Goal: Check status: Check status

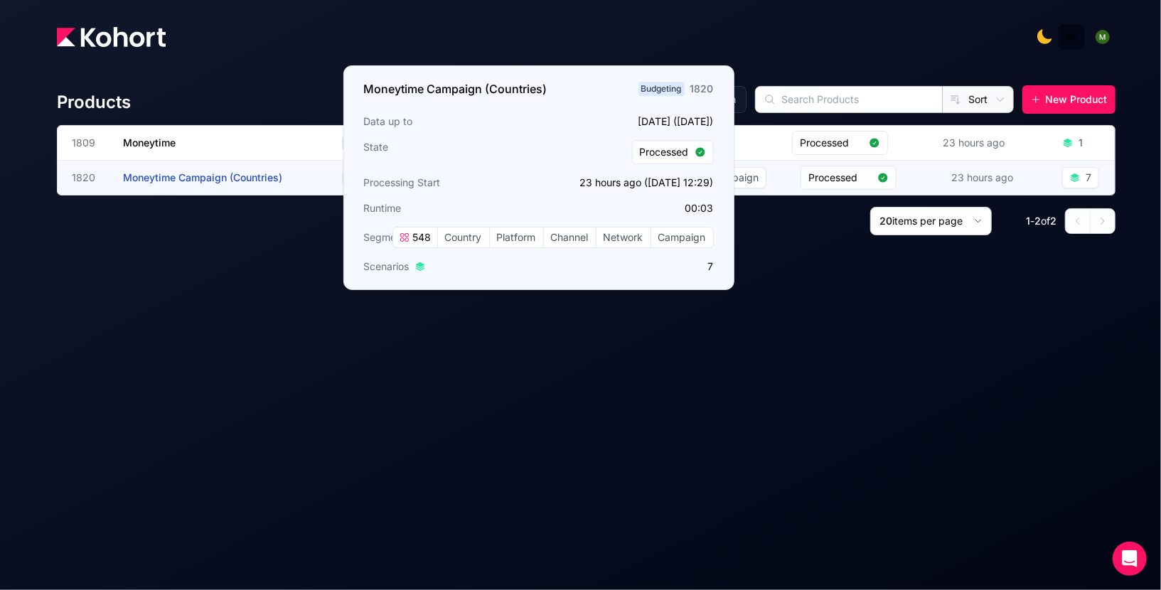
click at [192, 176] on span "Moneytime Campaign (Countries)" at bounding box center [202, 177] width 159 height 12
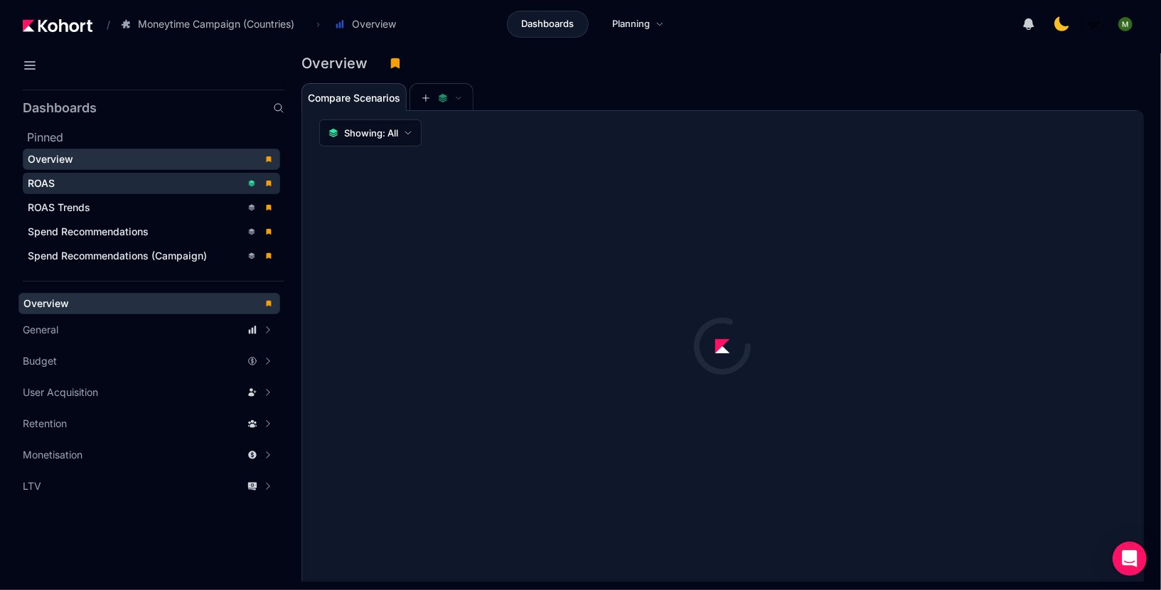
click at [68, 182] on div "ROAS" at bounding box center [134, 183] width 213 height 14
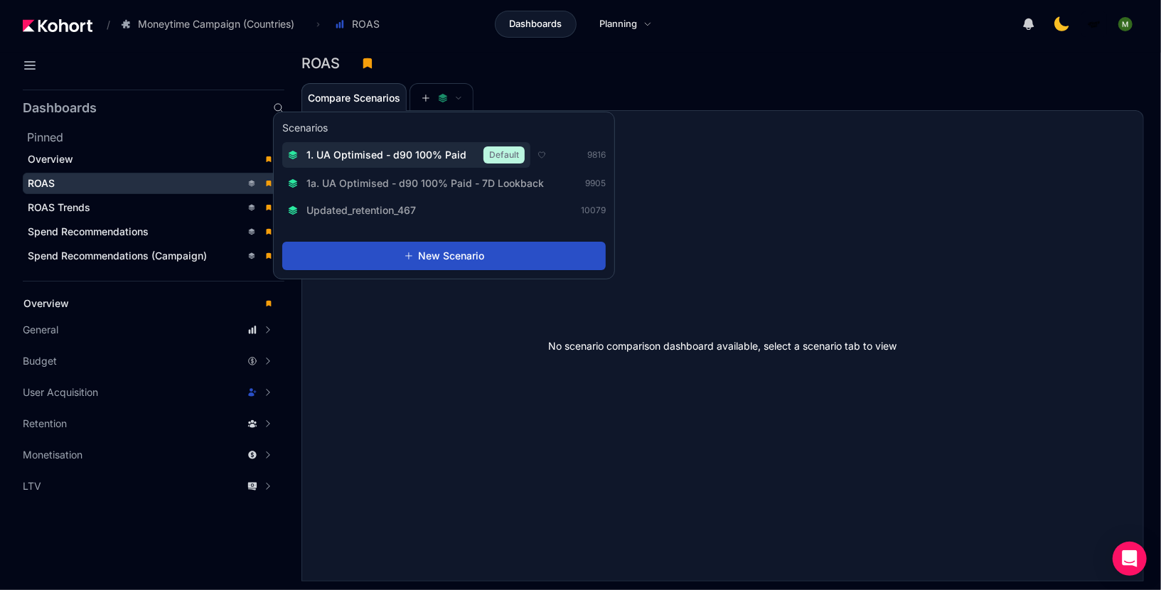
click at [431, 151] on span "1. UA Optimised - d90 100% Paid" at bounding box center [386, 155] width 160 height 14
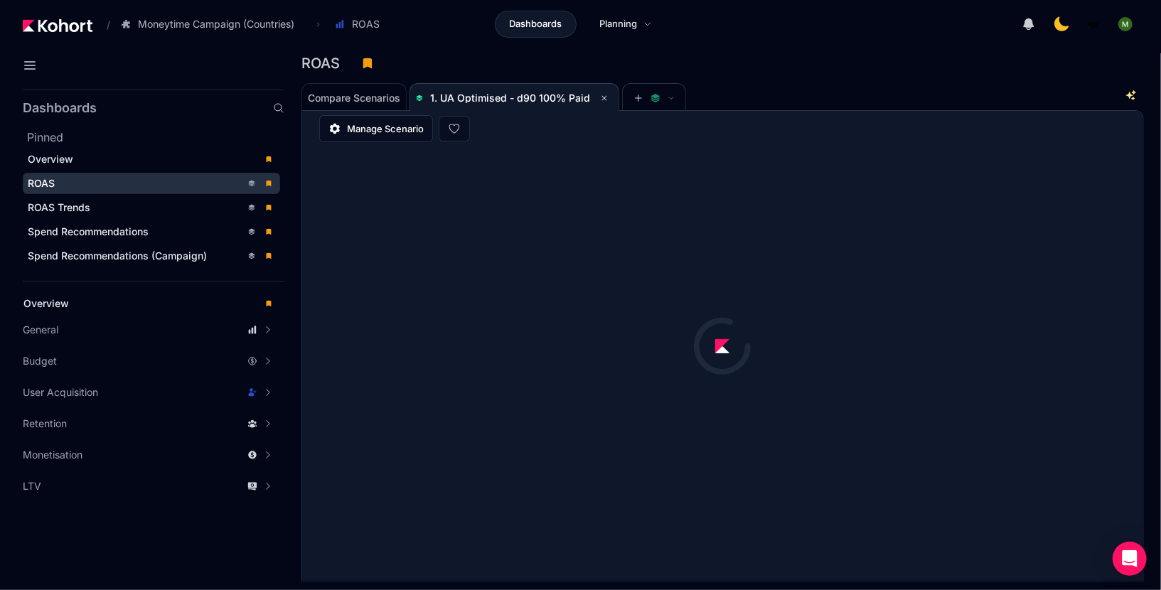
click at [860, 70] on div "ROAS" at bounding box center [716, 63] width 831 height 21
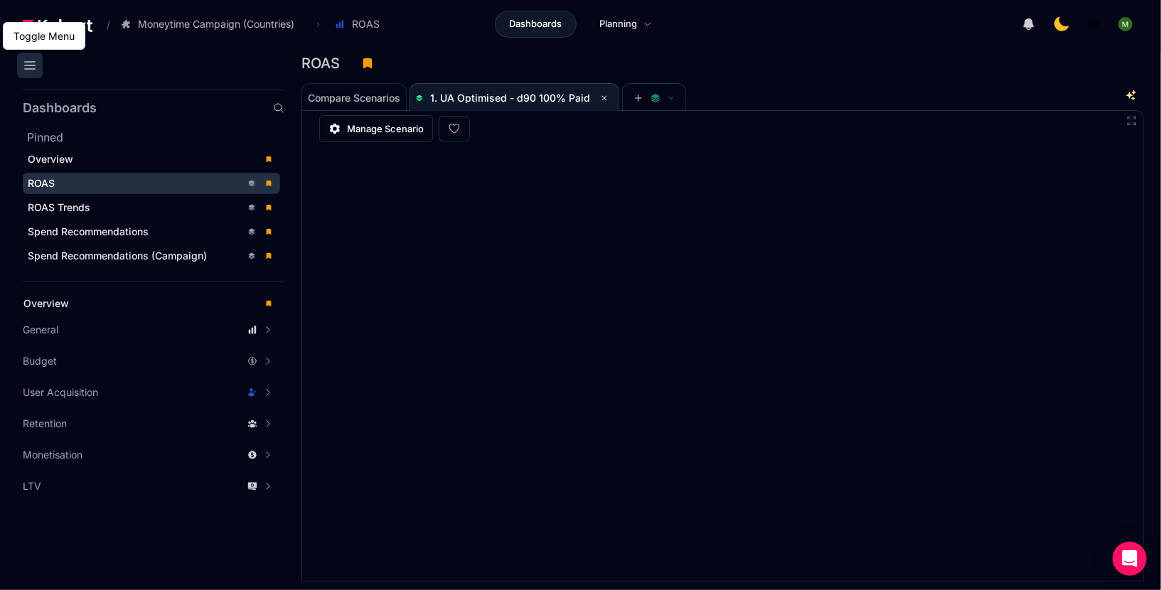
click at [19, 61] on button at bounding box center [30, 66] width 26 height 26
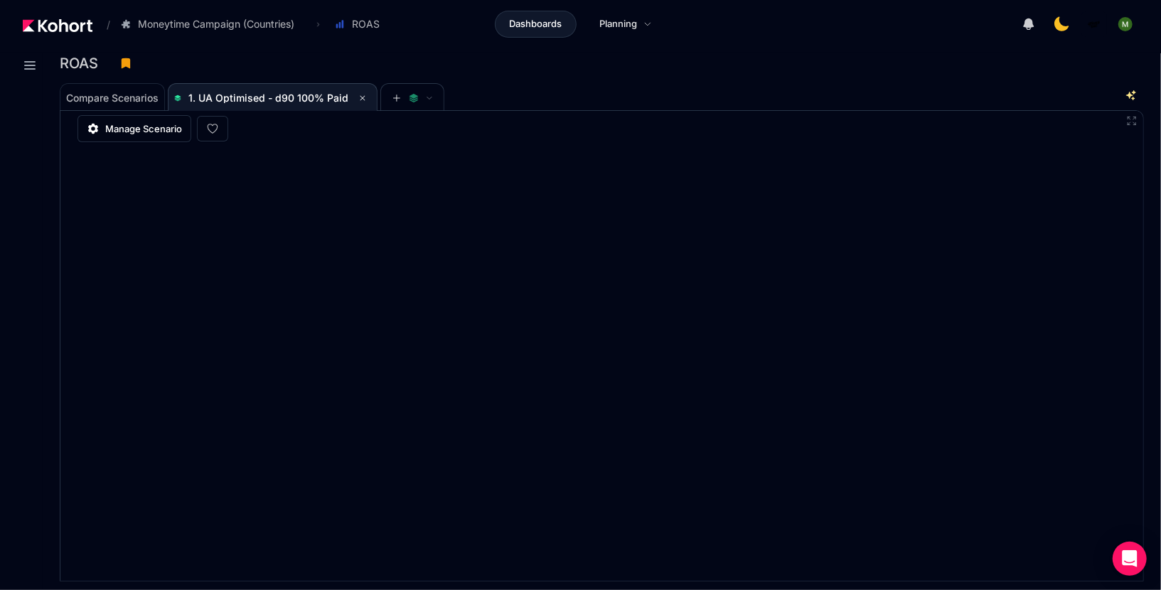
click at [778, 107] on div "Compare Scenarios 1. UA Optimised - d90 100% Paid" at bounding box center [591, 96] width 1063 height 28
click at [756, 99] on div "Compare Scenarios 1. UA Optimised - d90 100% Paid" at bounding box center [591, 96] width 1063 height 28
